Goal: Transaction & Acquisition: Purchase product/service

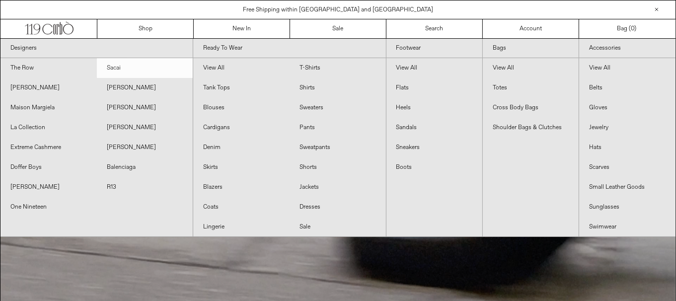
click at [115, 64] on link "Sacai" at bounding box center [145, 68] width 96 height 20
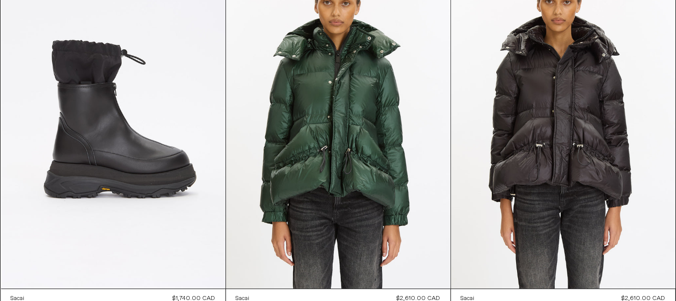
scroll to position [18, 0]
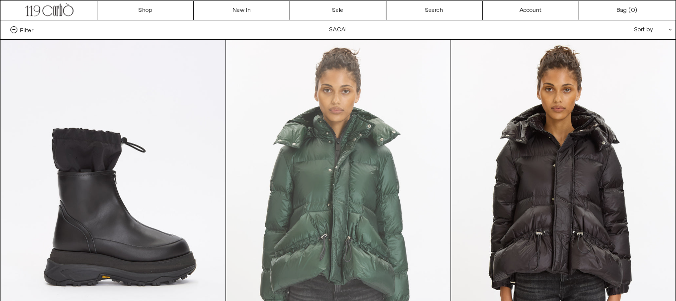
click at [309, 161] on at bounding box center [338, 208] width 225 height 337
click at [369, 226] on at bounding box center [338, 208] width 225 height 337
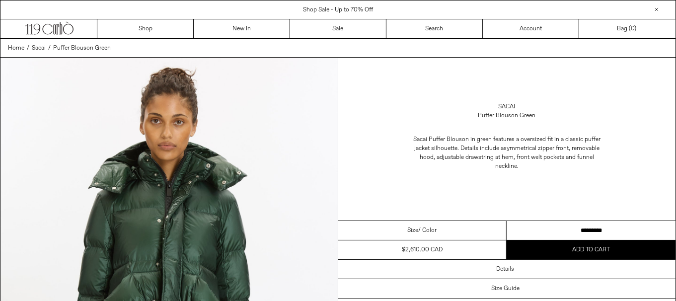
click at [532, 226] on select "********* *********" at bounding box center [591, 230] width 169 height 19
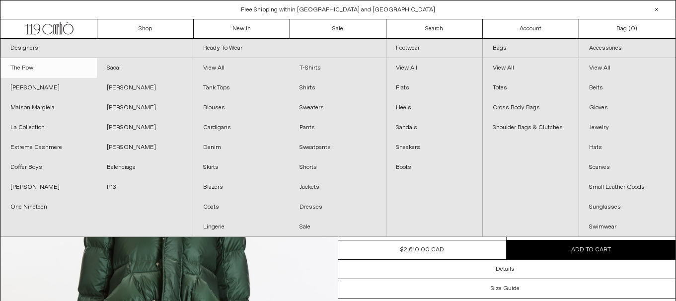
click at [40, 66] on link "The Row" at bounding box center [48, 68] width 96 height 20
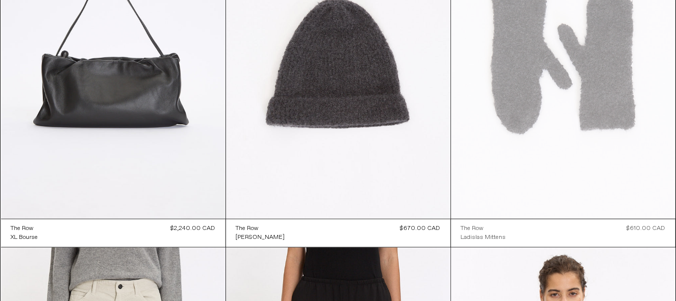
scroll to position [2634, 0]
